Goal: Transaction & Acquisition: Register for event/course

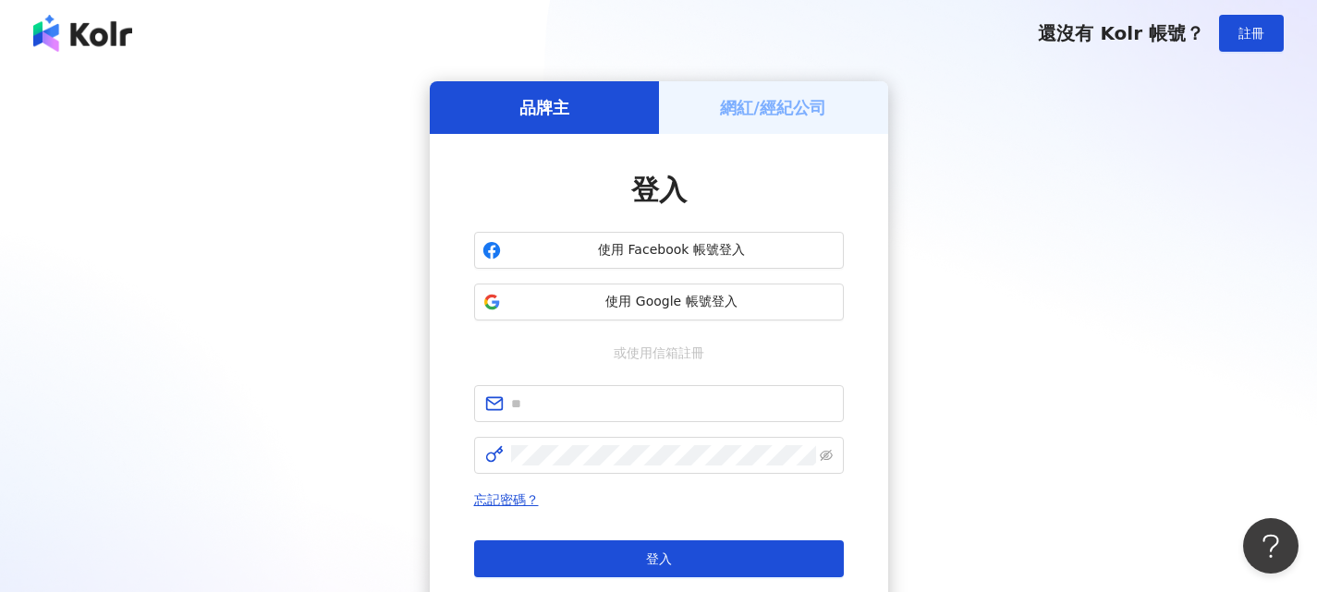
click at [791, 111] on h5 "網紅/經紀公司" at bounding box center [773, 107] width 106 height 23
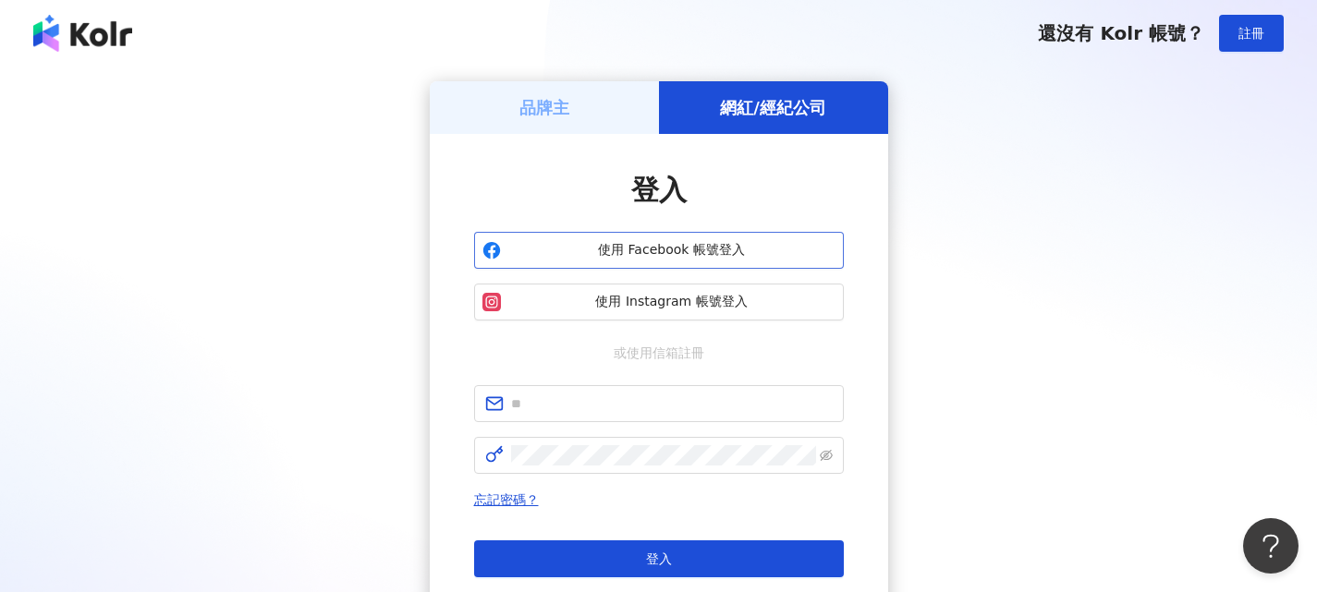
click at [747, 248] on span "使用 Facebook 帳號登入" at bounding box center [671, 250] width 327 height 18
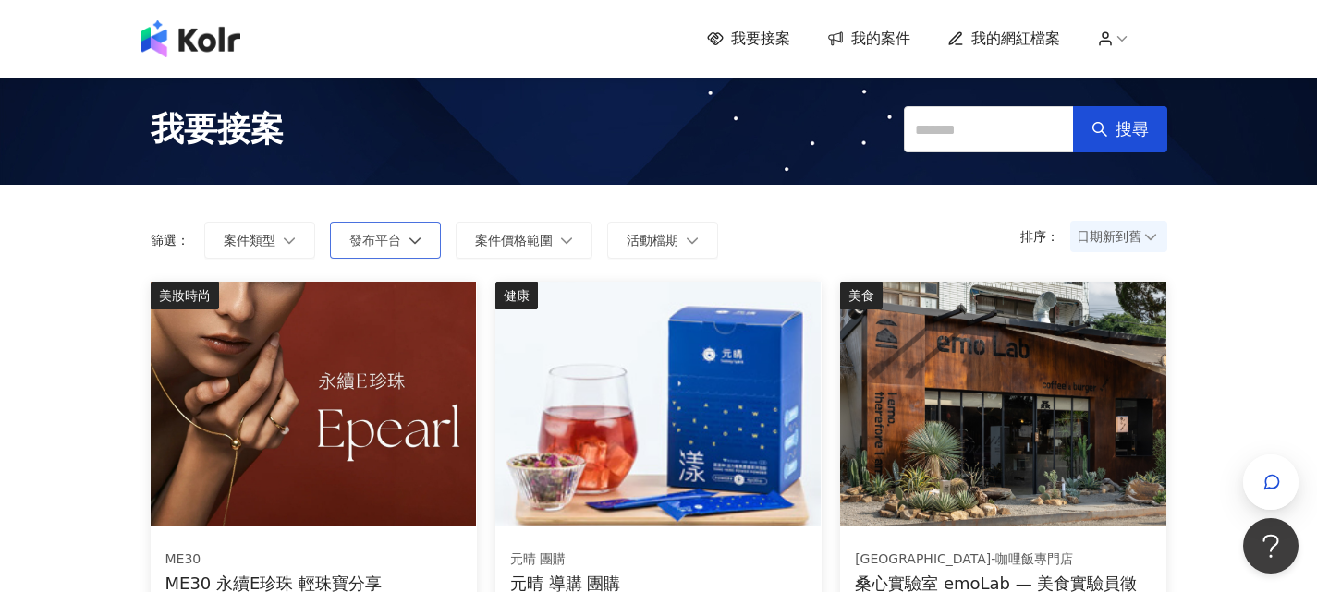
click at [414, 245] on icon "button" at bounding box center [415, 240] width 13 height 13
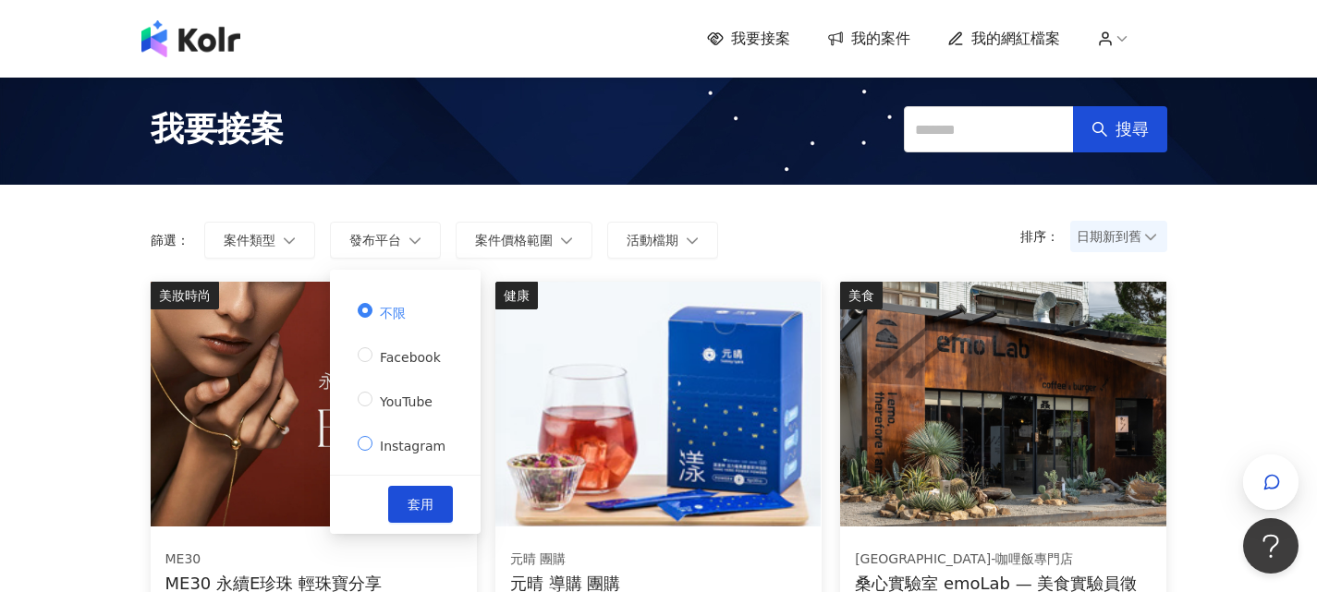
click at [421, 439] on span "Instagram" at bounding box center [412, 446] width 80 height 15
click at [406, 486] on button "套用" at bounding box center [420, 504] width 65 height 37
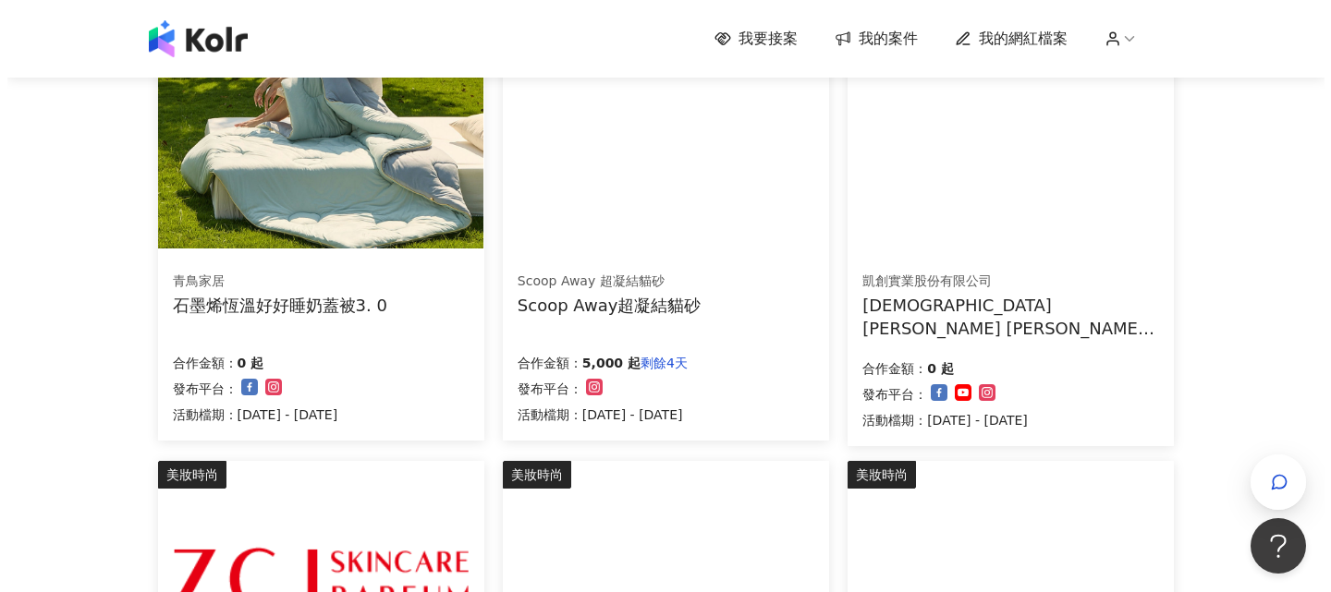
scroll to position [370, 0]
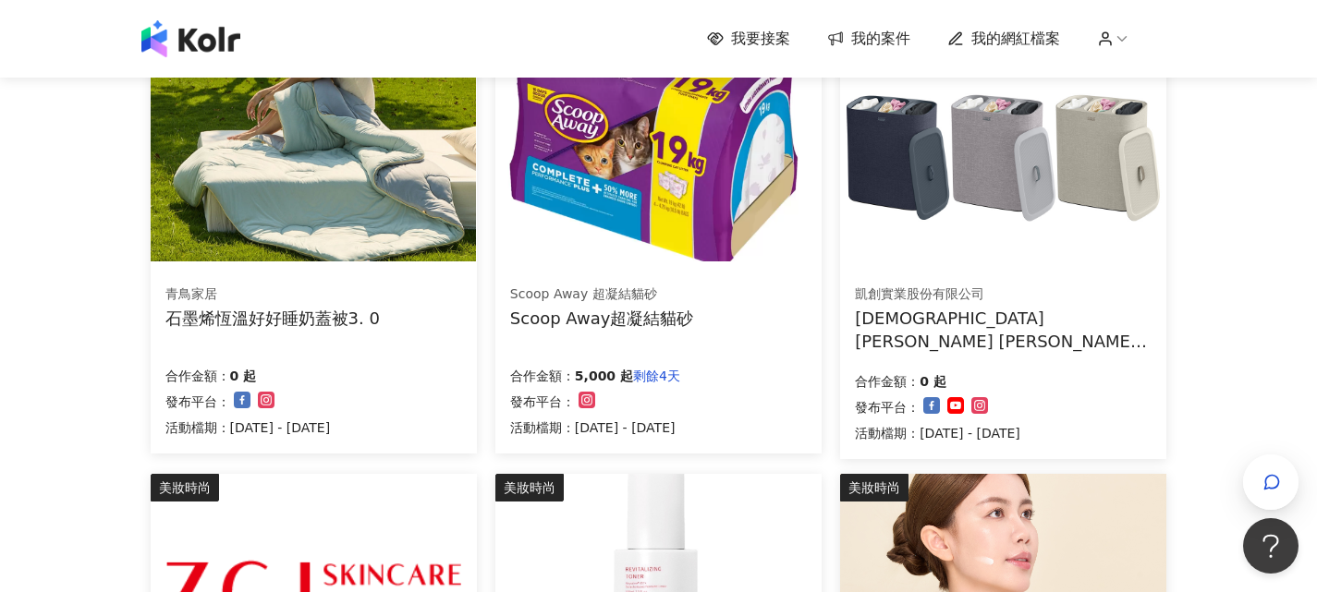
click at [983, 270] on div "凱創實業股份有限公司 英國[PERSON_NAME] [PERSON_NAME] Tota 90L 分類洗衣籃(三格) 合作金額： 0 起 發布平台： 活動檔…" at bounding box center [1003, 364] width 326 height 190
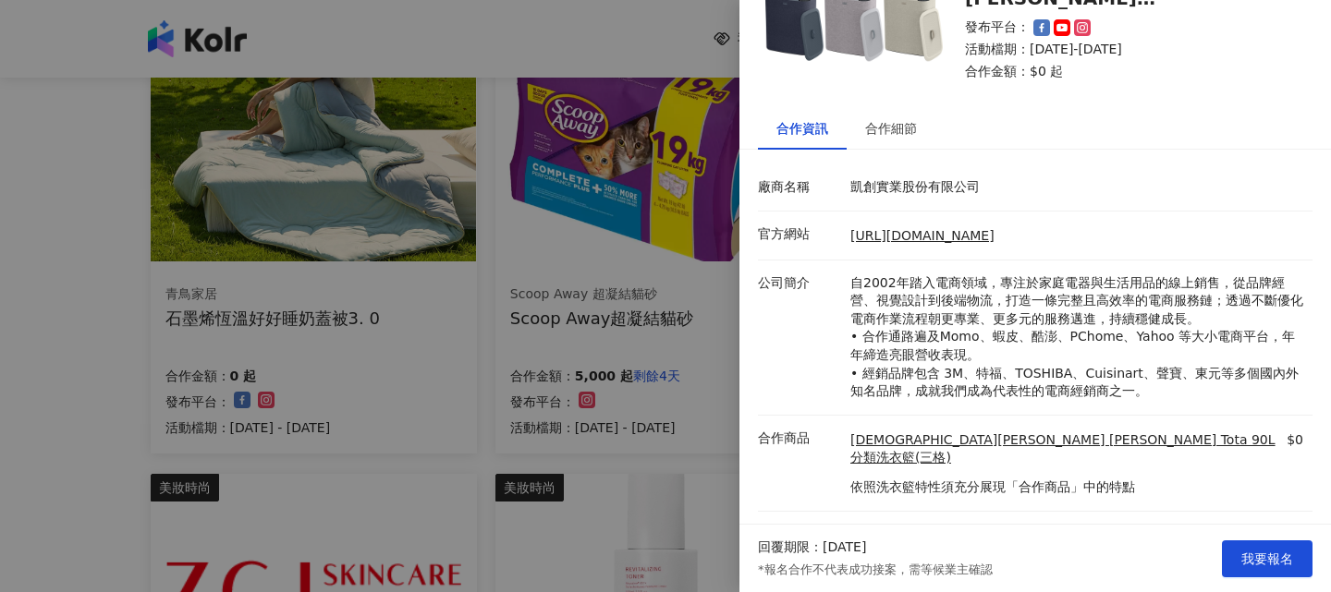
scroll to position [114, 0]
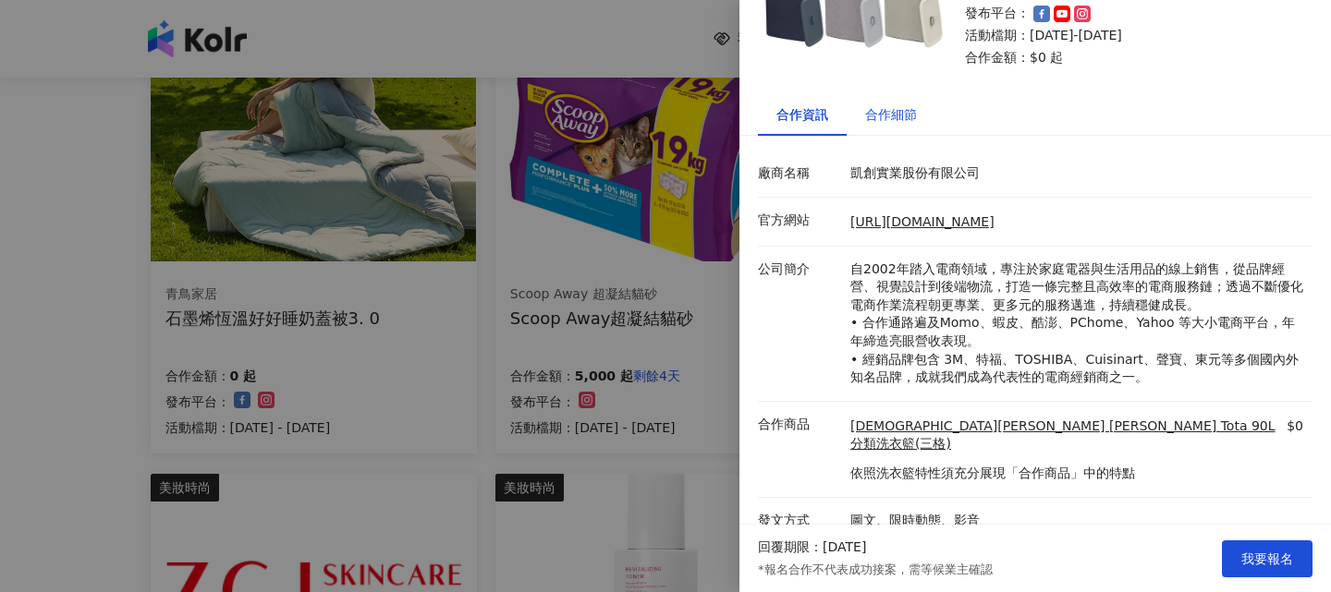
click at [867, 107] on div "合作細節" at bounding box center [891, 114] width 52 height 20
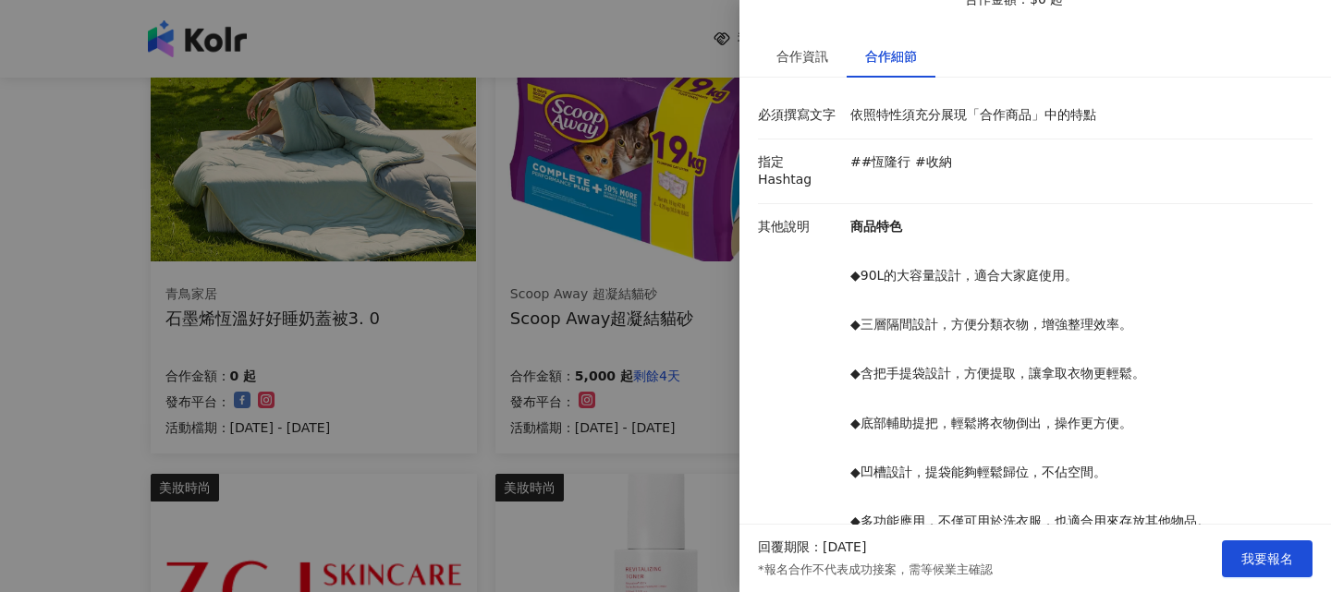
scroll to position [69, 0]
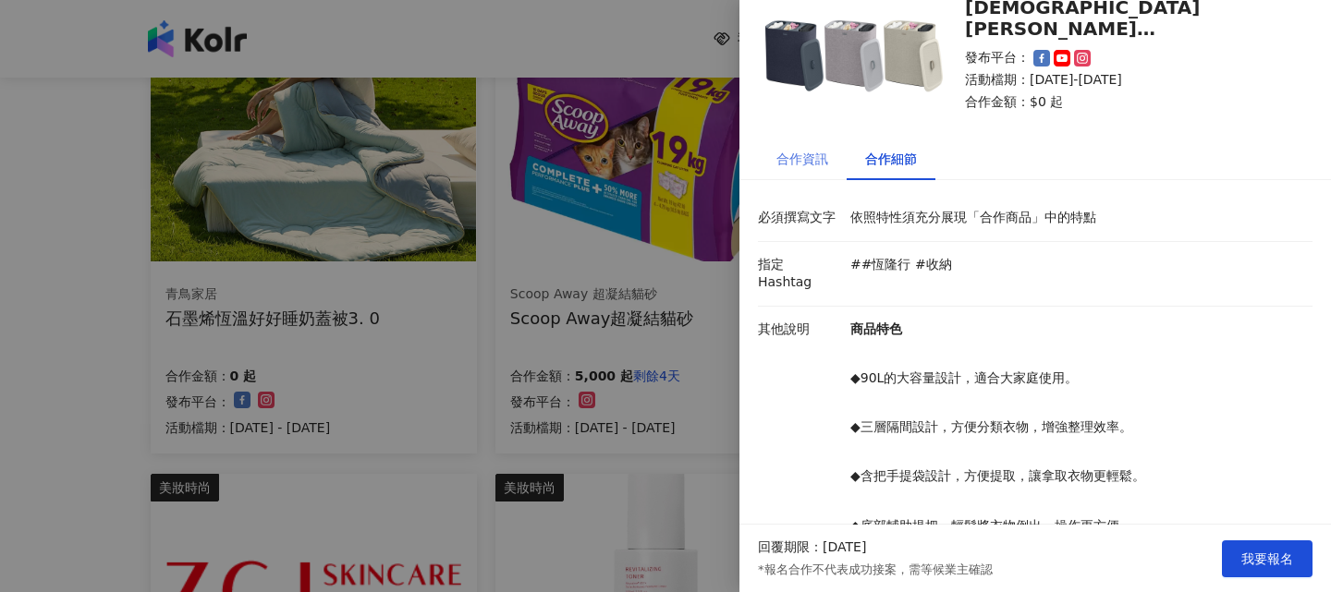
click at [811, 148] on div "合作資訊" at bounding box center [802, 159] width 89 height 43
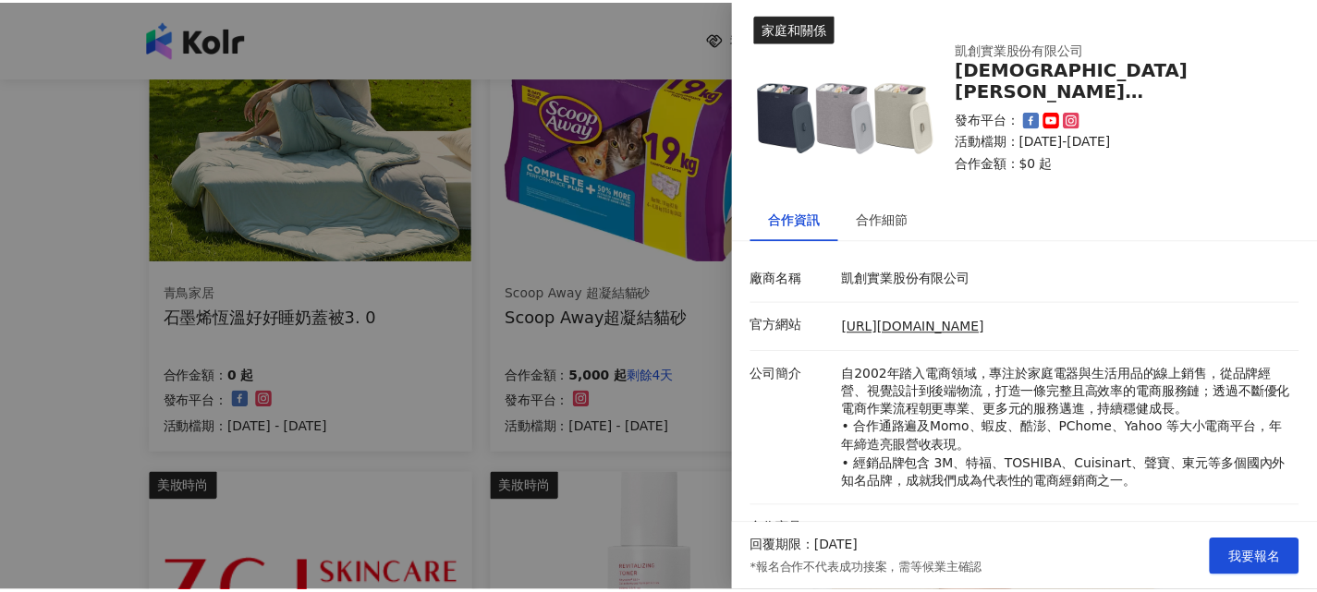
scroll to position [0, 0]
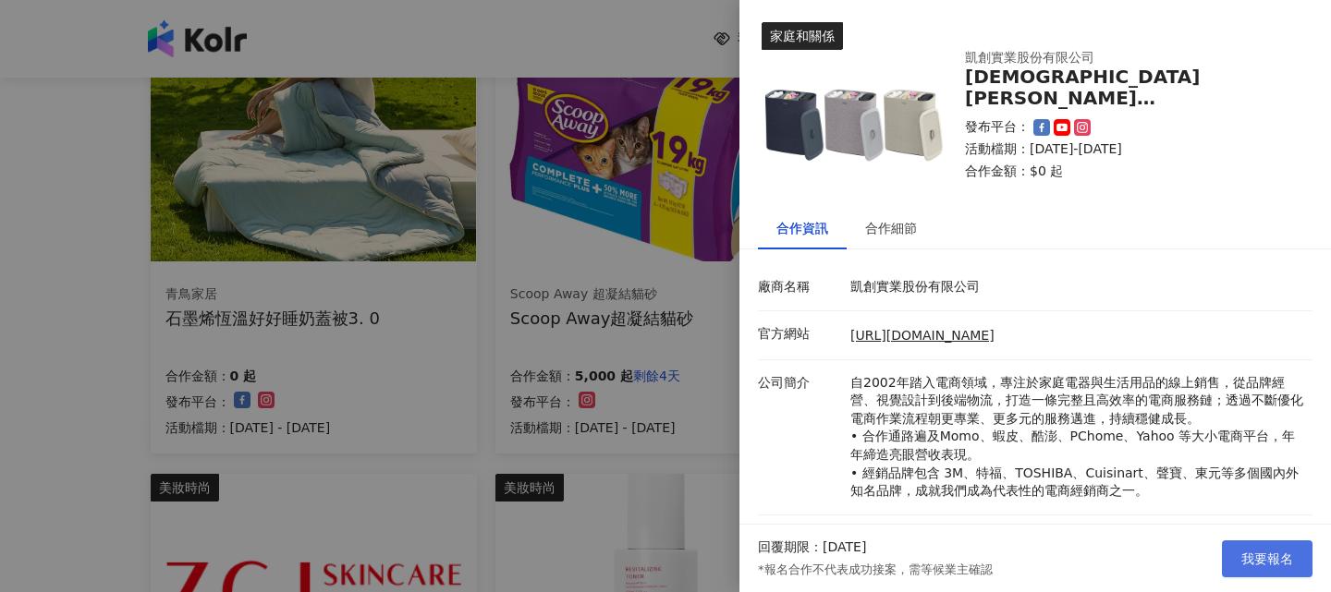
click at [1252, 555] on span "我要報名" at bounding box center [1267, 559] width 52 height 15
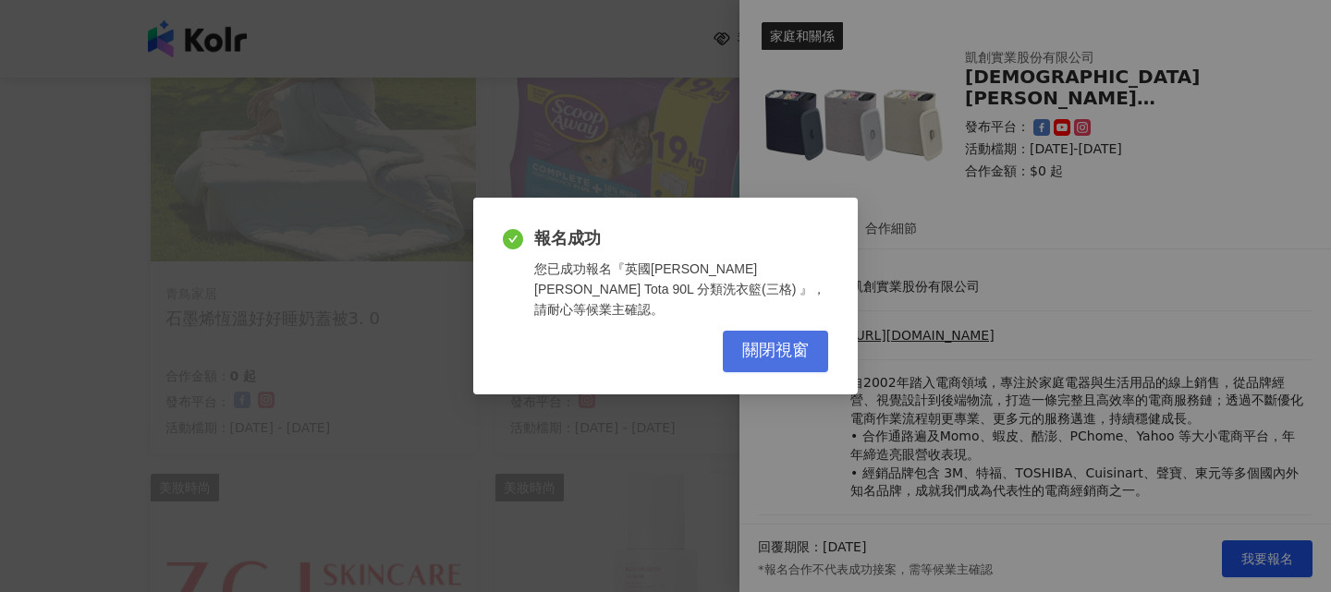
click at [745, 347] on span "關閉視窗" at bounding box center [775, 351] width 67 height 20
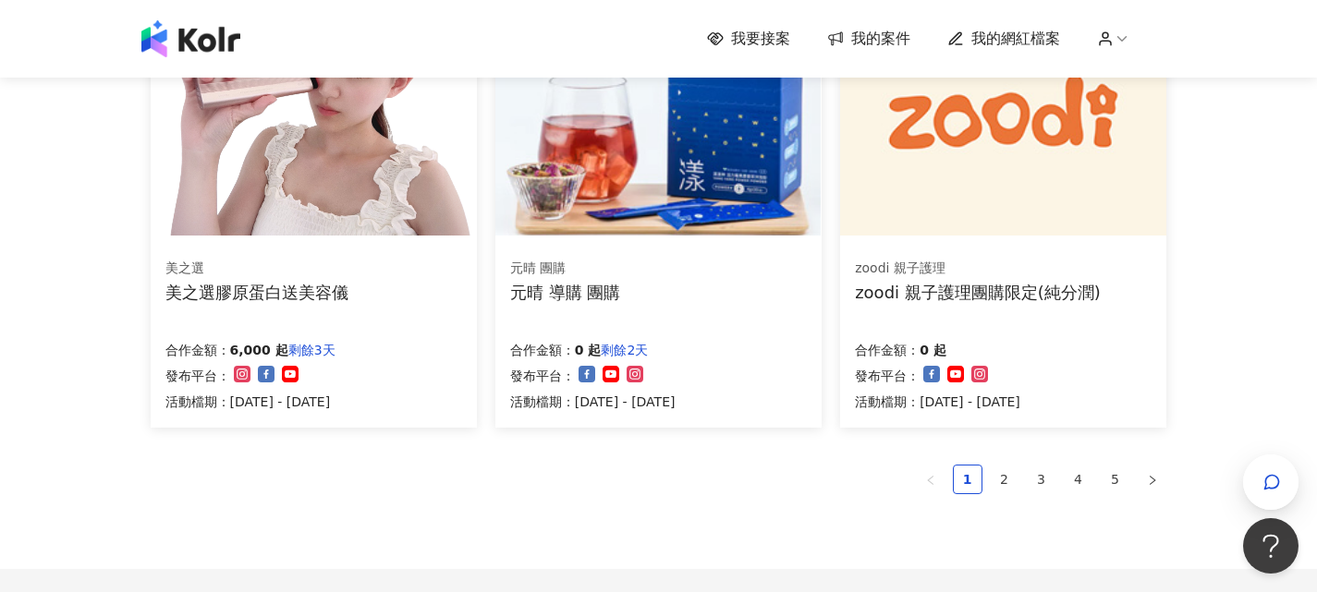
scroll to position [1297, 0]
